Goal: Information Seeking & Learning: Learn about a topic

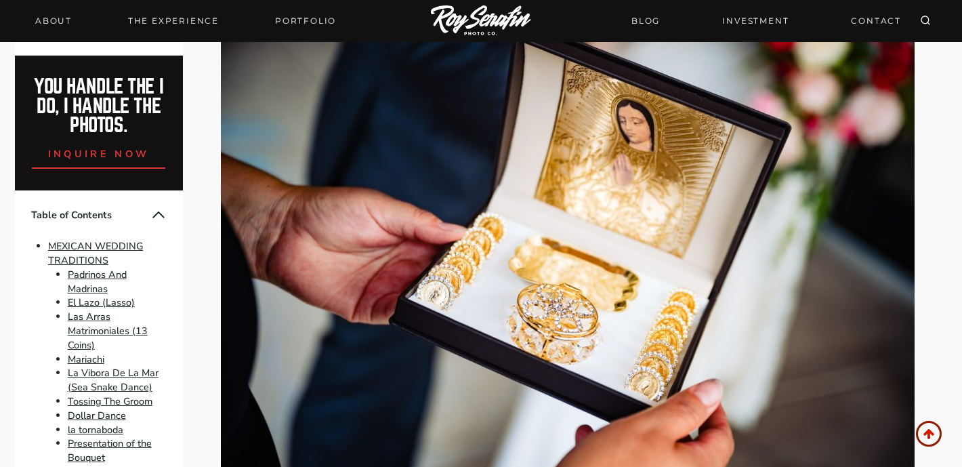
scroll to position [2206, 0]
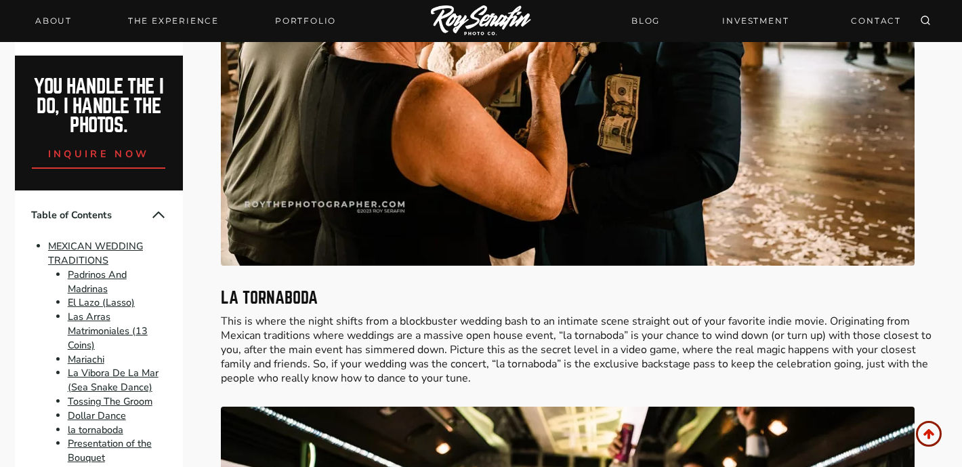
scroll to position [4482, 0]
